Goal: Task Accomplishment & Management: Use online tool/utility

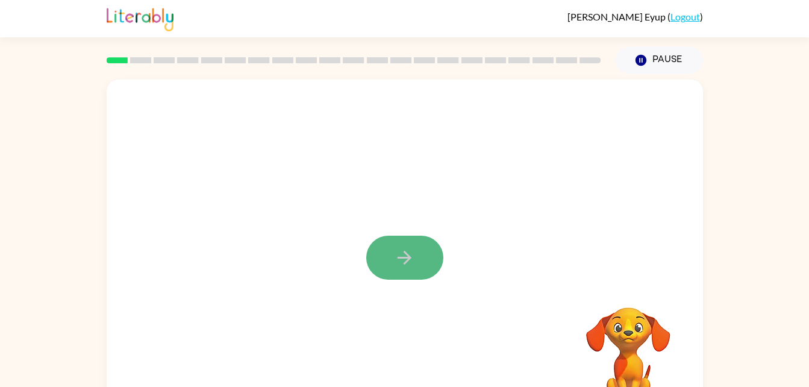
click at [415, 250] on button "button" at bounding box center [404, 258] width 77 height 44
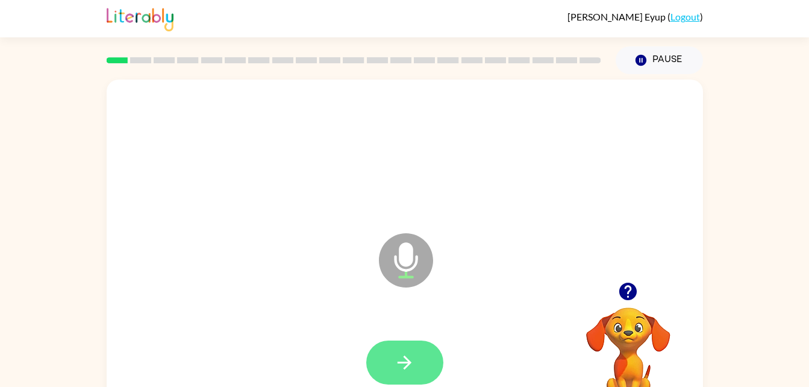
click at [398, 360] on icon "button" at bounding box center [404, 362] width 21 height 21
click at [387, 365] on button "button" at bounding box center [404, 362] width 77 height 44
click at [413, 365] on icon "button" at bounding box center [404, 362] width 21 height 21
click at [403, 342] on button "button" at bounding box center [404, 362] width 77 height 44
click at [406, 368] on icon "button" at bounding box center [404, 362] width 21 height 21
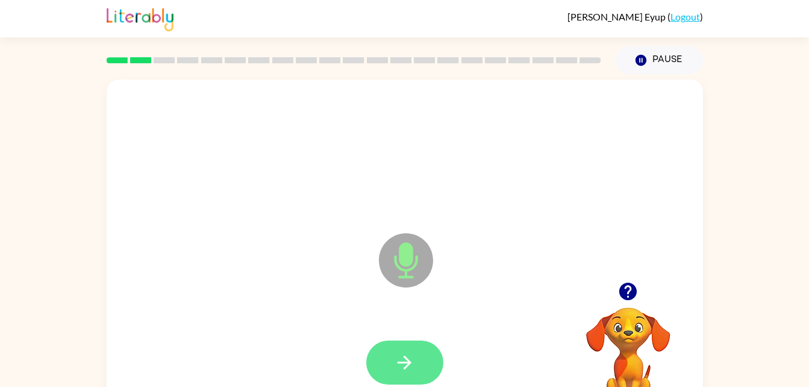
click at [407, 372] on icon "button" at bounding box center [404, 362] width 21 height 21
click at [400, 375] on button "button" at bounding box center [404, 362] width 77 height 44
click at [406, 372] on icon "button" at bounding box center [404, 362] width 21 height 21
click at [406, 340] on button "button" at bounding box center [404, 362] width 77 height 44
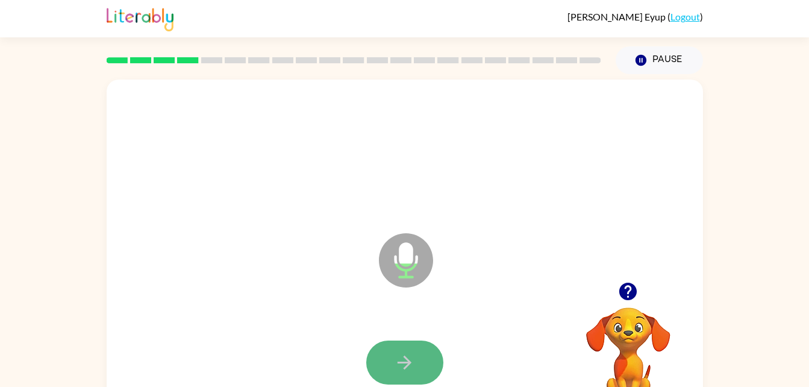
click at [406, 366] on icon "button" at bounding box center [405, 363] width 14 height 14
click at [395, 366] on icon "button" at bounding box center [404, 362] width 21 height 21
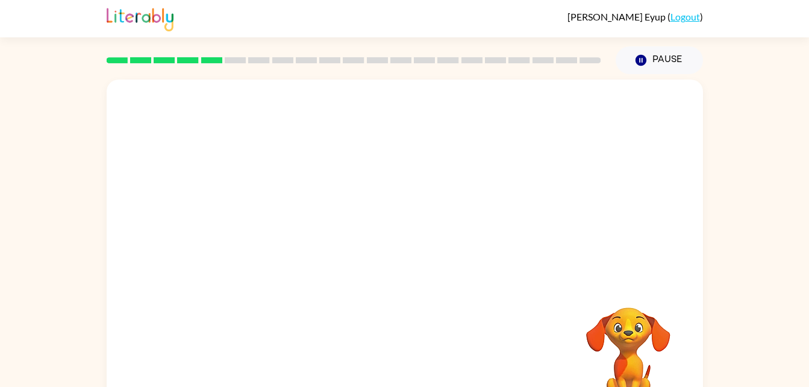
click at [607, 377] on video "Your browser must support playing .mp4 files to use Literably. Please try using…" at bounding box center [628, 349] width 121 height 121
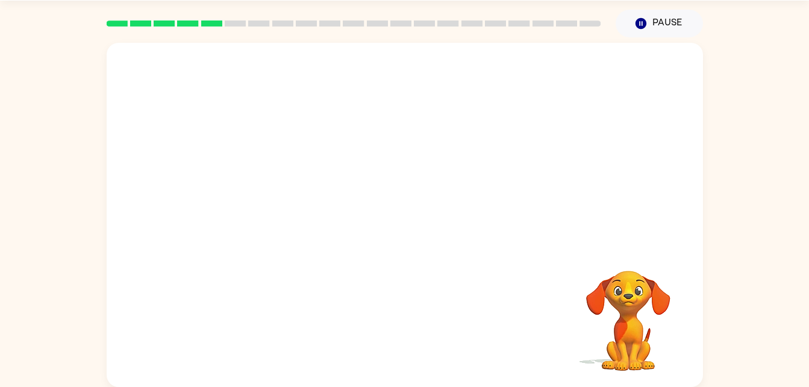
click at [190, 79] on div at bounding box center [405, 144] width 597 height 202
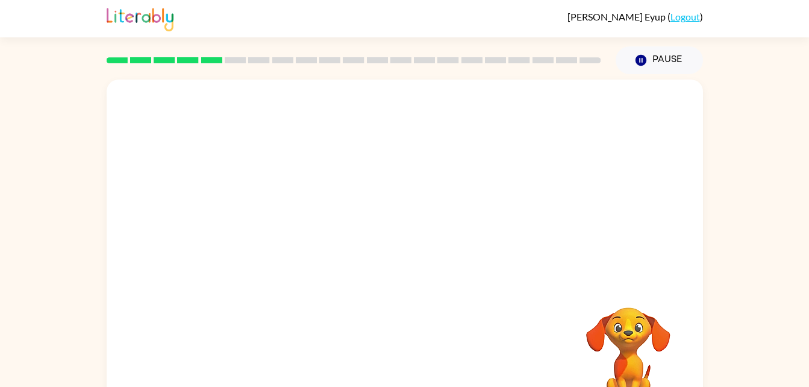
click at [283, 218] on div at bounding box center [405, 181] width 597 height 202
click at [654, 64] on button "Pause Pause" at bounding box center [659, 60] width 87 height 28
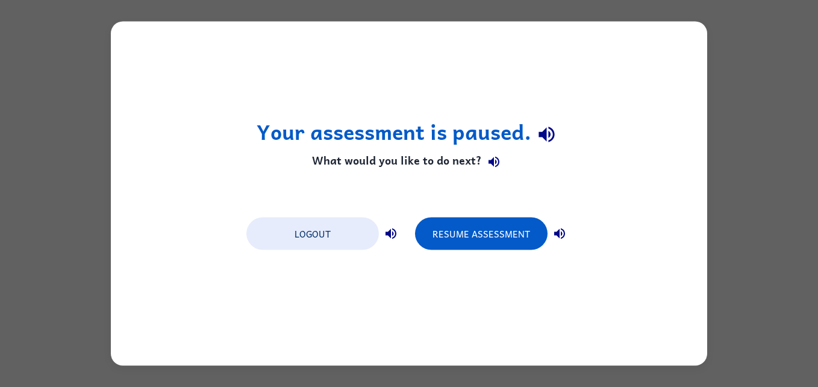
click at [351, 139] on h1 "Your assessment is paused." at bounding box center [410, 134] width 306 height 31
click at [406, 116] on div "Your assessment is paused. What would you like to do next? Logout Resume Assess…" at bounding box center [409, 194] width 597 height 344
click at [472, 92] on div "Your assessment is paused. What would you like to do next? Logout Resume Assess…" at bounding box center [409, 194] width 597 height 344
click at [313, 242] on button "Logout" at bounding box center [312, 234] width 133 height 33
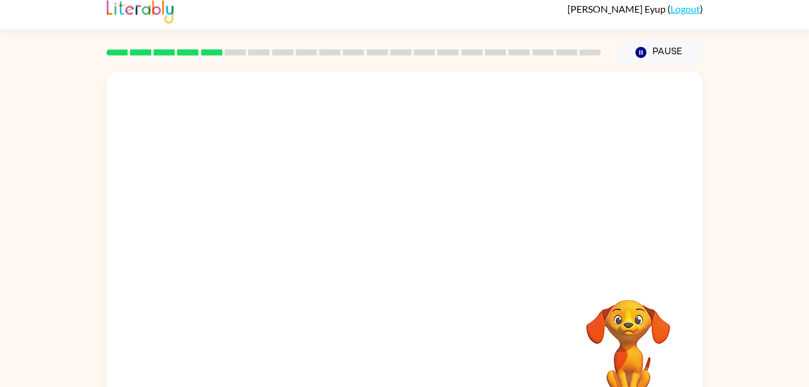
scroll to position [37, 0]
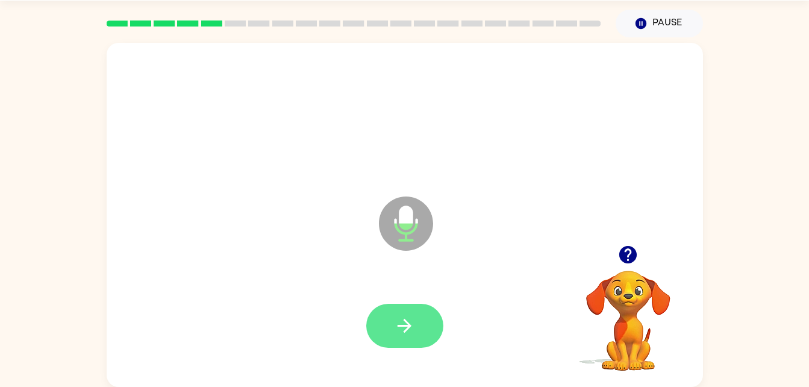
click at [383, 310] on button "button" at bounding box center [404, 326] width 77 height 44
click at [395, 330] on icon "button" at bounding box center [404, 325] width 21 height 21
click at [413, 333] on icon "button" at bounding box center [404, 325] width 21 height 21
click at [392, 316] on button "button" at bounding box center [404, 326] width 77 height 44
click at [380, 326] on button "button" at bounding box center [404, 326] width 77 height 44
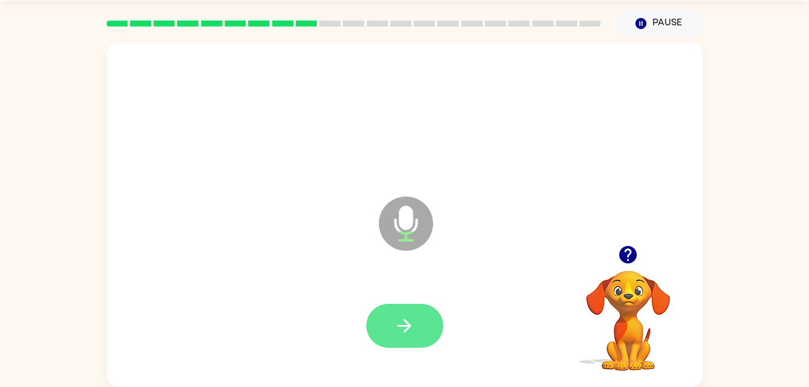
click at [387, 328] on button "button" at bounding box center [404, 326] width 77 height 44
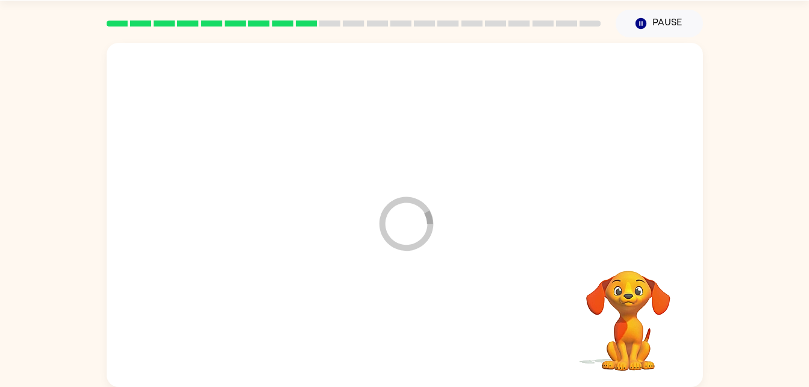
click at [394, 318] on div at bounding box center [405, 326] width 572 height 99
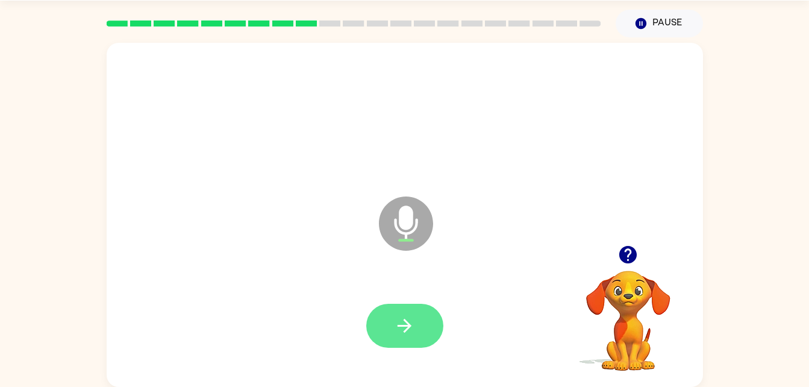
click at [428, 316] on button "button" at bounding box center [404, 326] width 77 height 44
click at [401, 336] on button "button" at bounding box center [404, 326] width 77 height 44
click at [415, 347] on button "button" at bounding box center [404, 326] width 77 height 44
click at [394, 320] on button "button" at bounding box center [404, 326] width 77 height 44
click at [413, 307] on button "button" at bounding box center [404, 326] width 77 height 44
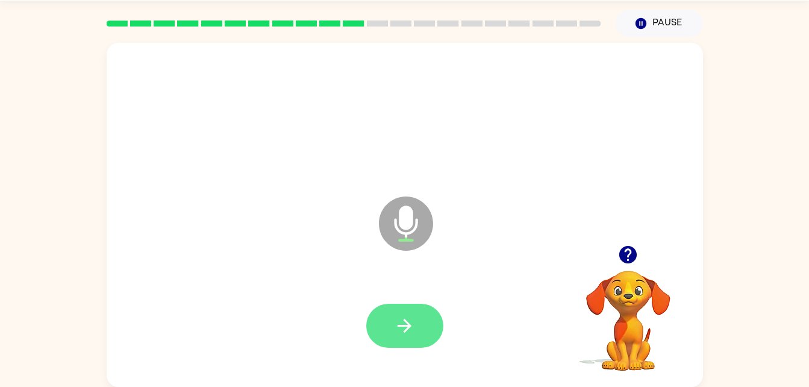
click at [413, 330] on icon "button" at bounding box center [404, 325] width 21 height 21
click at [381, 325] on button "button" at bounding box center [404, 326] width 77 height 44
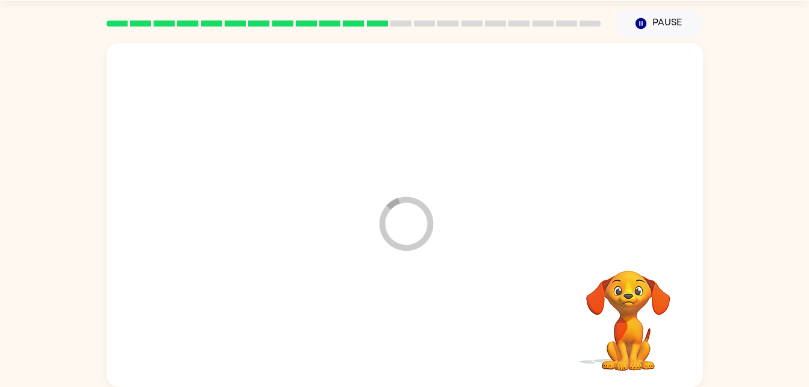
click at [385, 330] on div at bounding box center [405, 326] width 572 height 99
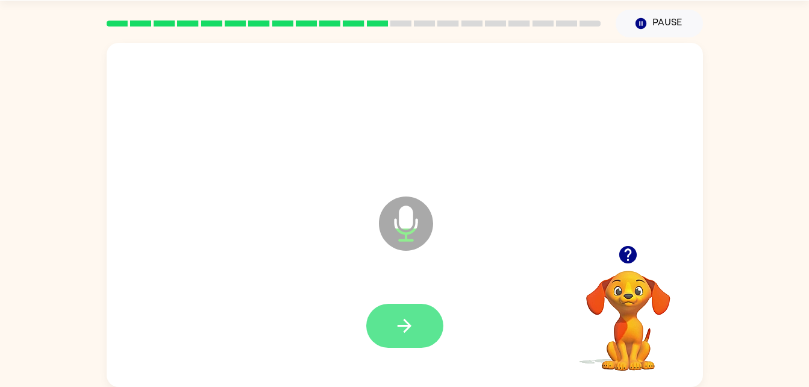
click at [409, 306] on button "button" at bounding box center [404, 326] width 77 height 44
click at [405, 334] on icon "button" at bounding box center [404, 325] width 21 height 21
click at [386, 326] on button "button" at bounding box center [404, 326] width 77 height 44
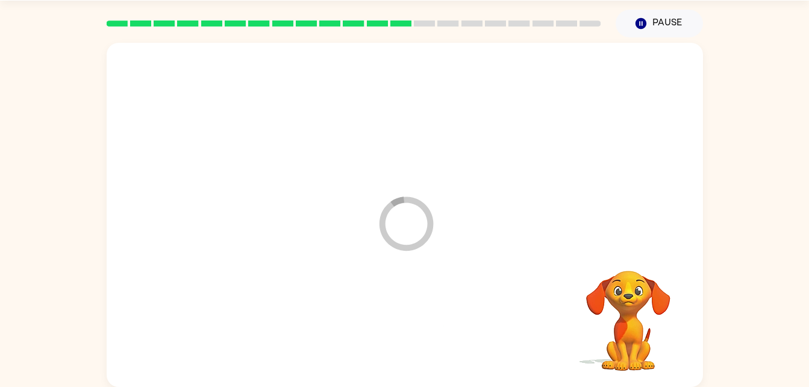
click at [398, 329] on div at bounding box center [405, 326] width 572 height 99
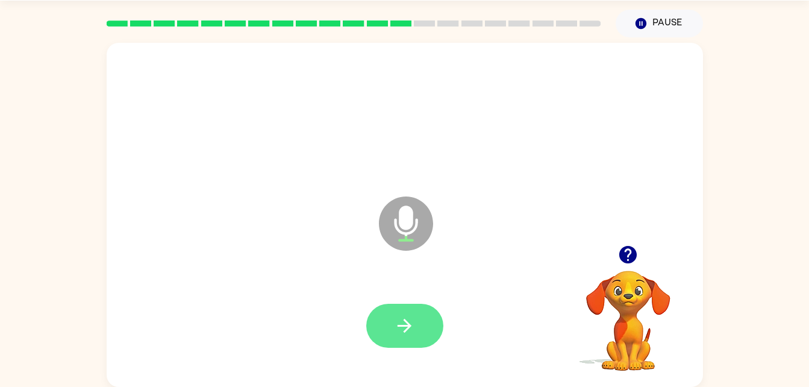
click at [418, 321] on button "button" at bounding box center [404, 326] width 77 height 44
click at [405, 325] on icon "button" at bounding box center [405, 326] width 14 height 14
click at [404, 330] on icon "button" at bounding box center [404, 325] width 21 height 21
click at [421, 308] on button "button" at bounding box center [404, 326] width 77 height 44
click at [394, 320] on icon "button" at bounding box center [404, 325] width 21 height 21
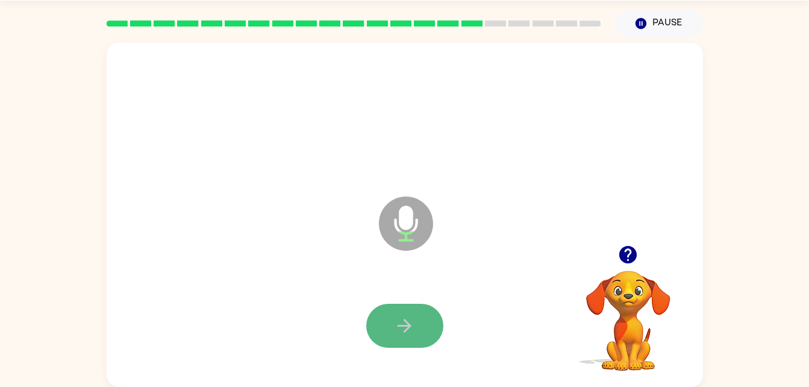
click at [417, 323] on button "button" at bounding box center [404, 326] width 77 height 44
click at [411, 324] on icon "button" at bounding box center [404, 325] width 21 height 21
click at [419, 322] on button "button" at bounding box center [404, 326] width 77 height 44
click at [398, 306] on button "button" at bounding box center [404, 326] width 77 height 44
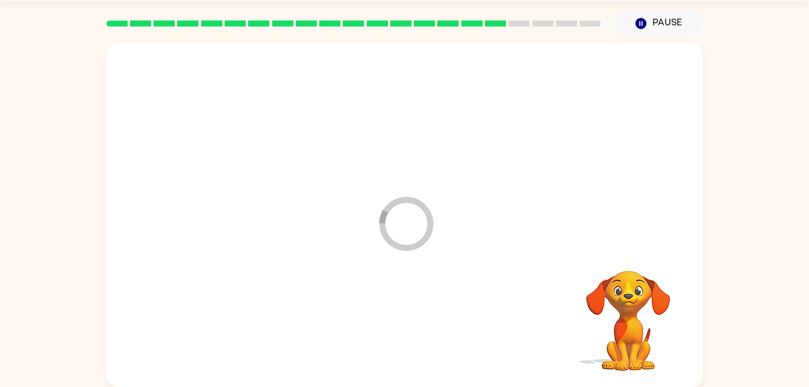
click at [421, 317] on div at bounding box center [405, 326] width 572 height 99
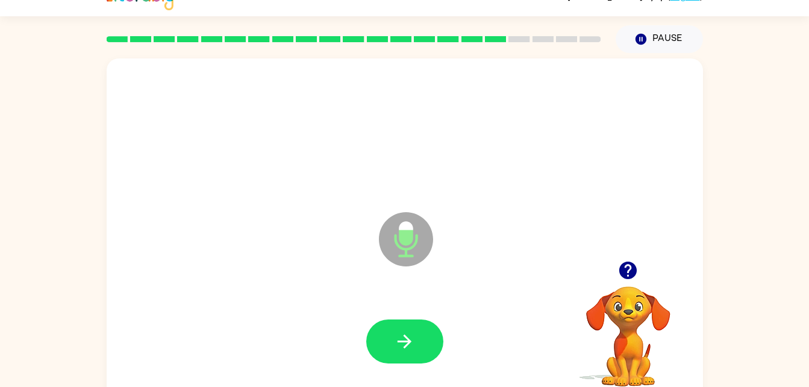
scroll to position [20, 0]
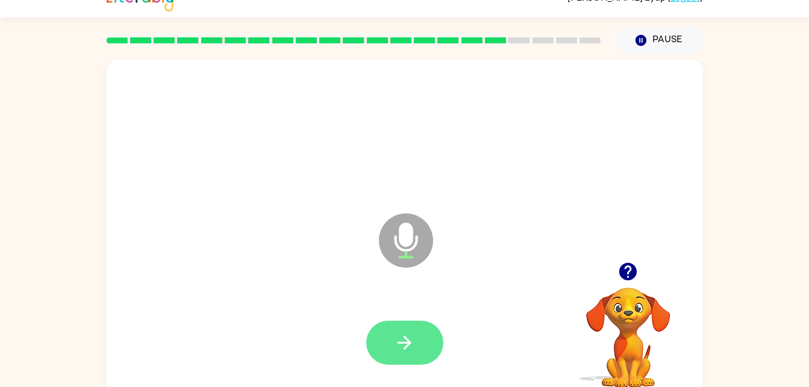
click at [411, 337] on icon "button" at bounding box center [404, 342] width 21 height 21
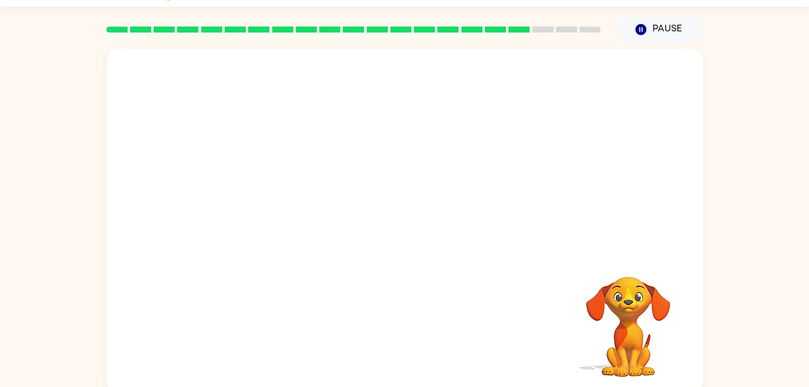
scroll to position [37, 0]
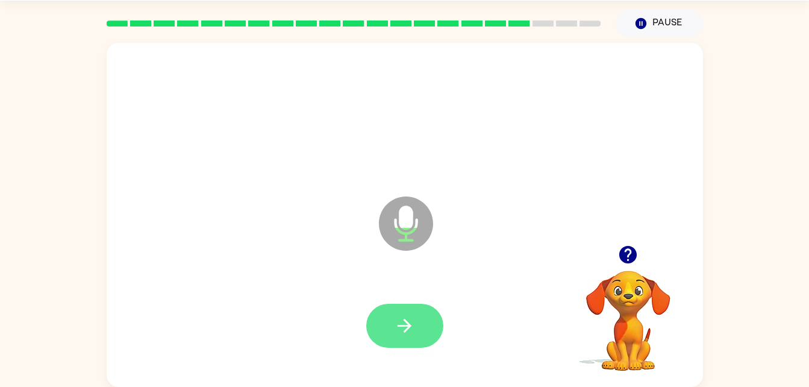
click at [413, 325] on icon "button" at bounding box center [404, 325] width 21 height 21
click at [397, 319] on icon "button" at bounding box center [404, 325] width 21 height 21
click at [415, 333] on button "button" at bounding box center [404, 326] width 77 height 44
click at [404, 320] on icon "button" at bounding box center [405, 326] width 14 height 14
click at [407, 322] on icon "button" at bounding box center [405, 326] width 14 height 14
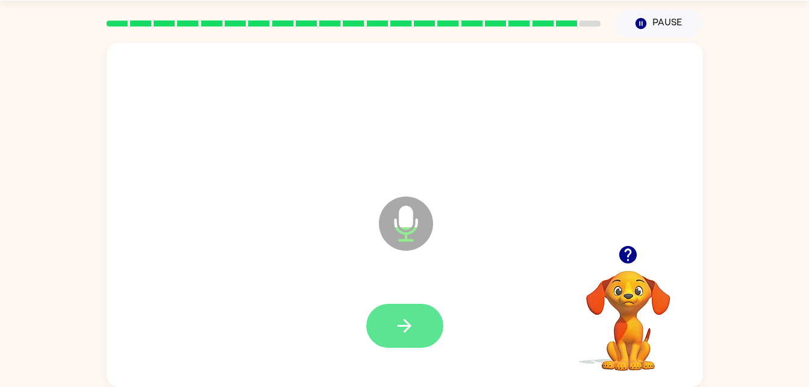
click at [402, 310] on button "button" at bounding box center [404, 326] width 77 height 44
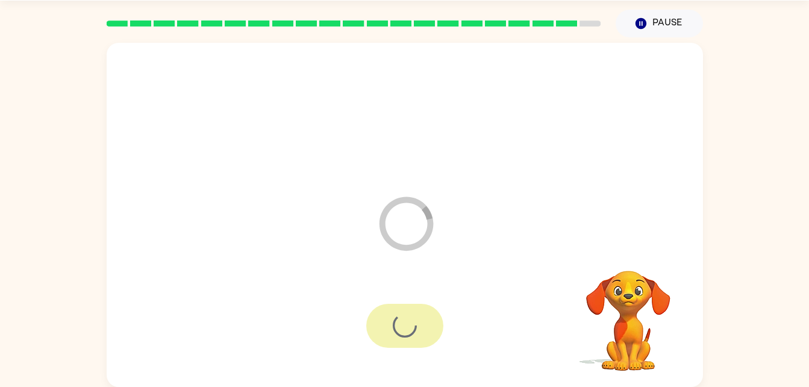
scroll to position [15, 0]
